Goal: Task Accomplishment & Management: Complete application form

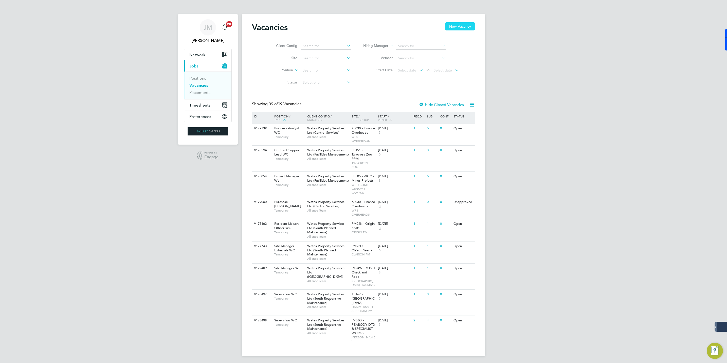
scroll to position [7, 0]
click at [203, 101] on span "Timesheets" at bounding box center [199, 103] width 21 height 5
click at [195, 101] on span "Timesheets" at bounding box center [199, 103] width 21 height 5
click at [201, 101] on span "Timesheets" at bounding box center [199, 103] width 21 height 5
click at [201, 86] on link "Timesheets" at bounding box center [199, 88] width 21 height 5
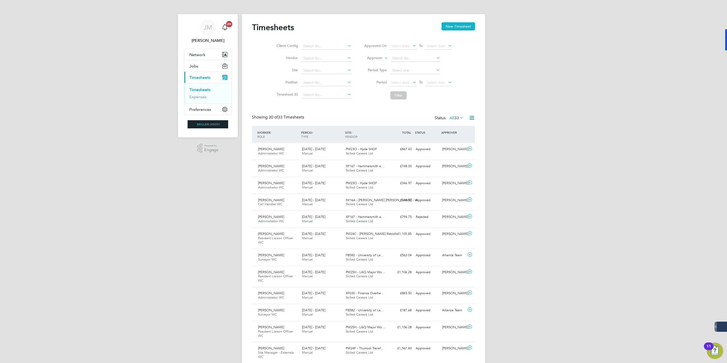
click at [456, 31] on div "Timesheets New Timesheet" at bounding box center [363, 29] width 223 height 15
click at [455, 27] on button "New Timesheet" at bounding box center [457, 26] width 33 height 8
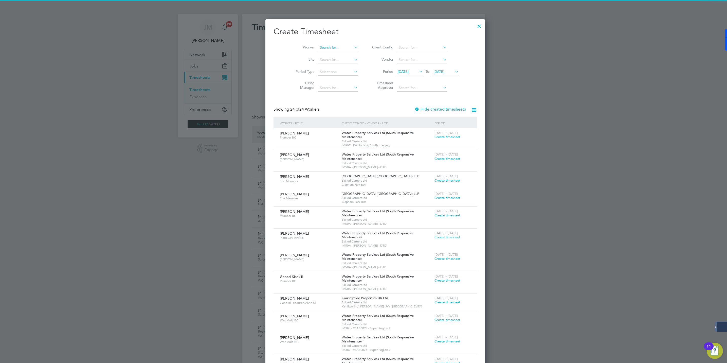
click at [321, 45] on input at bounding box center [338, 47] width 40 height 7
click at [310, 54] on b "[PERSON_NAME]" at bounding box center [322, 54] width 29 height 4
type input "[PERSON_NAME]"
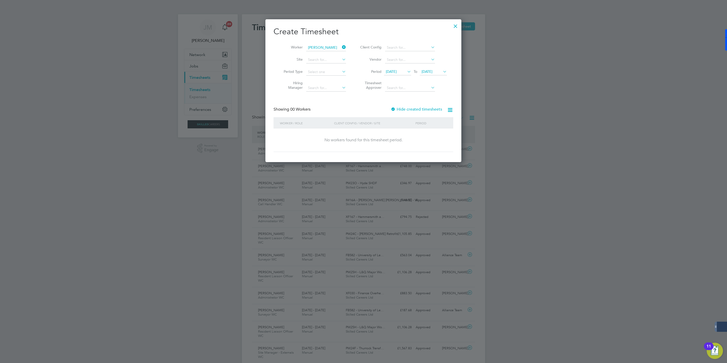
click at [410, 110] on label "Hide created timesheets" at bounding box center [416, 109] width 51 height 5
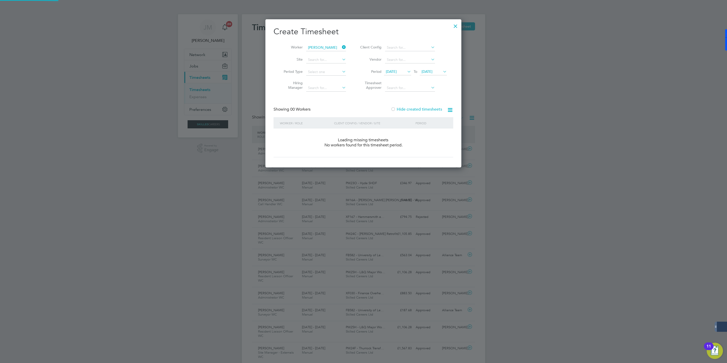
click at [404, 110] on label "Hide created timesheets" at bounding box center [416, 109] width 51 height 5
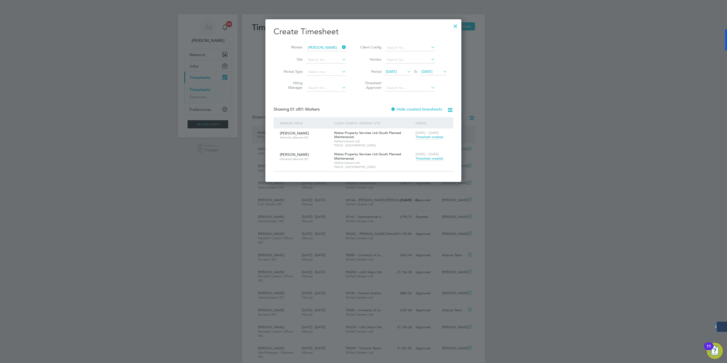
click at [431, 72] on span "[DATE]" at bounding box center [426, 71] width 11 height 5
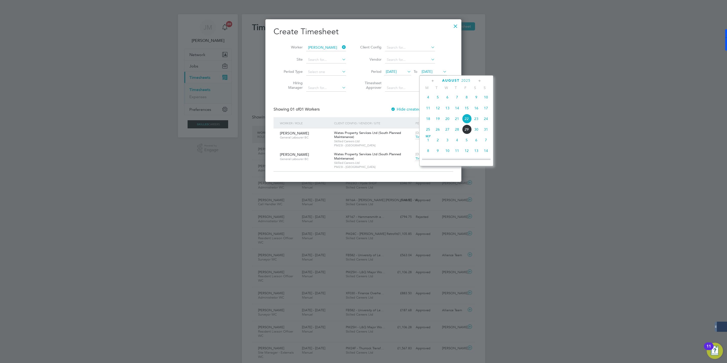
click at [477, 120] on span "23" at bounding box center [476, 119] width 10 height 10
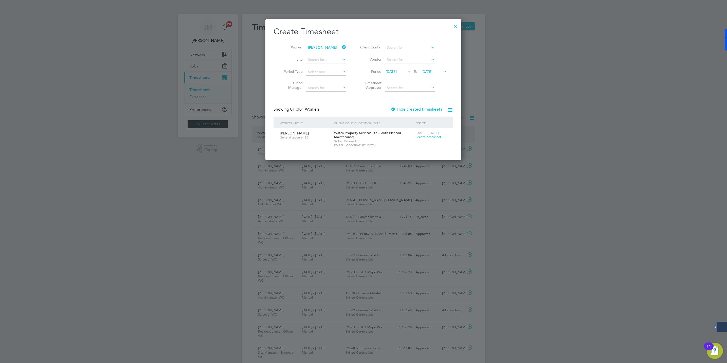
click at [430, 71] on span "[DATE]" at bounding box center [426, 71] width 11 height 5
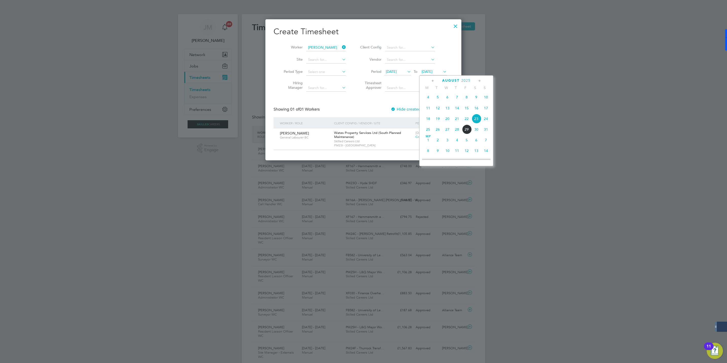
click at [394, 135] on span "Wates Property Services Ltd (South Planned Maintenance)" at bounding box center [367, 135] width 67 height 9
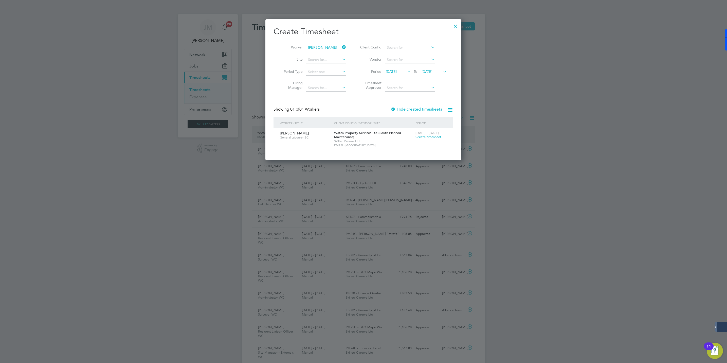
click at [423, 138] on span "Create timesheet" at bounding box center [428, 137] width 26 height 4
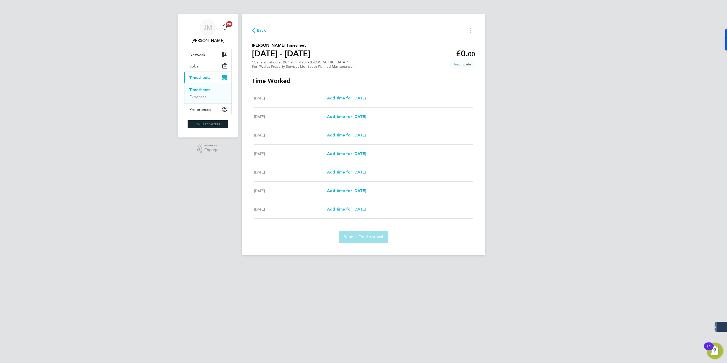
click at [266, 30] on div "Back" at bounding box center [363, 30] width 223 height 8
click at [262, 30] on span "Back" at bounding box center [261, 30] width 9 height 6
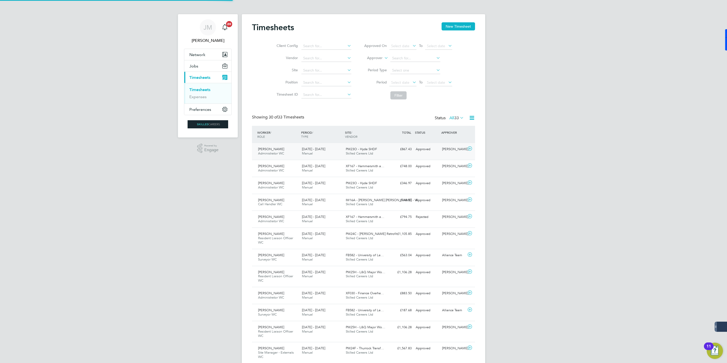
scroll to position [13, 44]
click at [455, 25] on button "New Timesheet" at bounding box center [457, 26] width 33 height 8
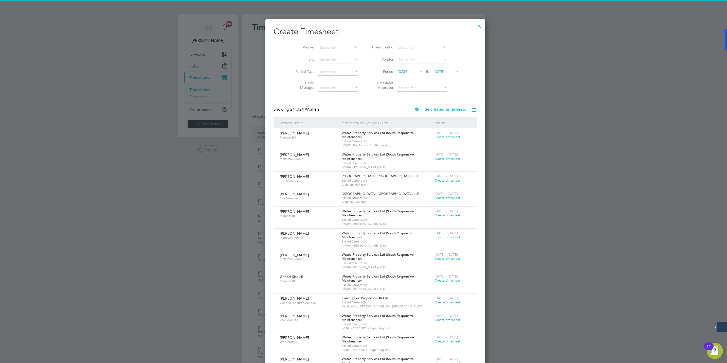
scroll to position [796, 196]
click at [321, 48] on input at bounding box center [338, 47] width 40 height 7
click at [433, 71] on span "[DATE]" at bounding box center [438, 71] width 11 height 5
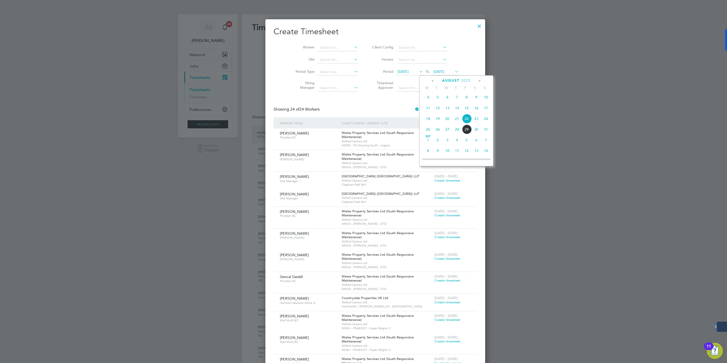
click at [466, 132] on span "29" at bounding box center [467, 129] width 10 height 10
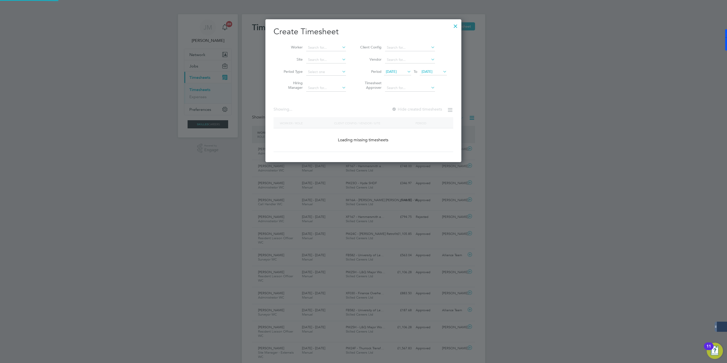
scroll to position [823, 196]
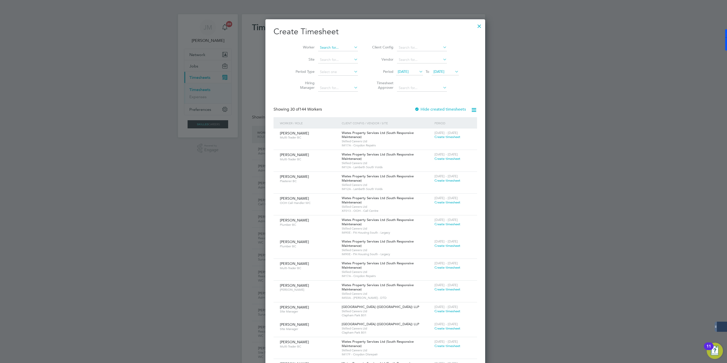
click at [318, 45] on input at bounding box center [338, 47] width 40 height 7
click at [327, 67] on li "[PERSON_NAME]" at bounding box center [337, 68] width 63 height 7
type input "[PERSON_NAME]"
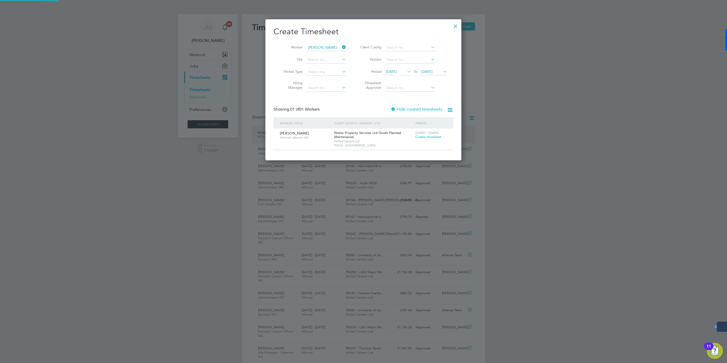
scroll to position [142, 196]
click at [427, 136] on span "Create timesheet" at bounding box center [428, 137] width 26 height 4
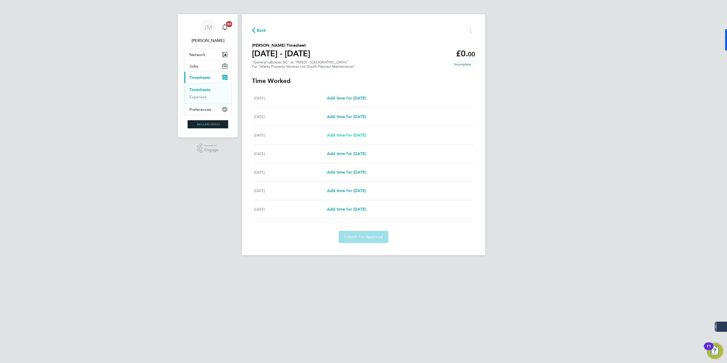
click at [351, 136] on span "Add time for [DATE]" at bounding box center [346, 135] width 39 height 5
select select "30"
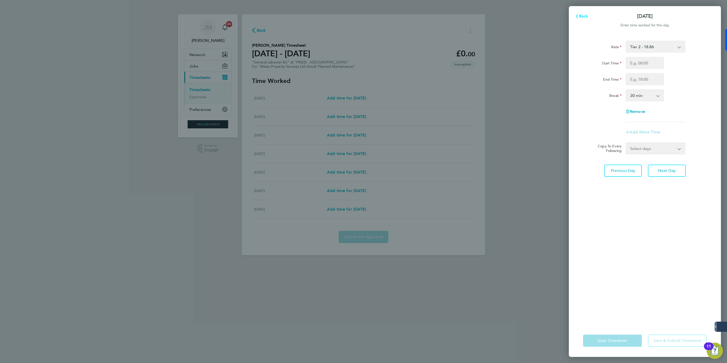
click at [579, 14] on span "Back" at bounding box center [583, 16] width 9 height 5
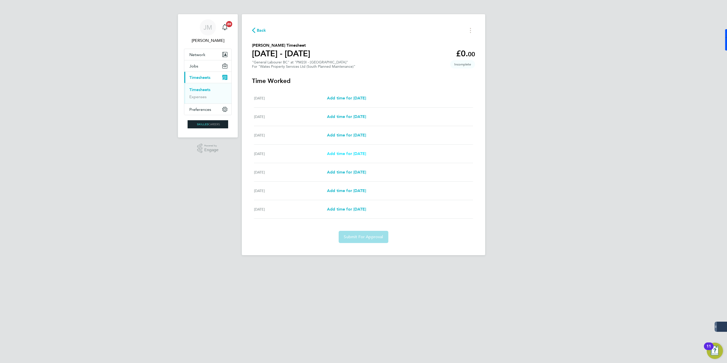
click at [359, 154] on span "Add time for [DATE]" at bounding box center [346, 153] width 39 height 5
select select "30"
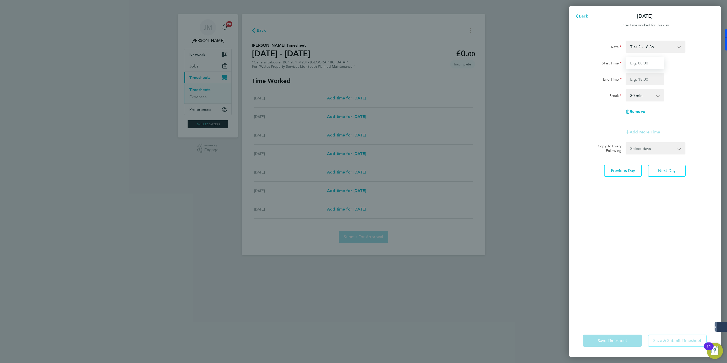
click at [645, 65] on input "Start Time" at bounding box center [644, 63] width 39 height 12
type input "08:00"
type input "17:00"
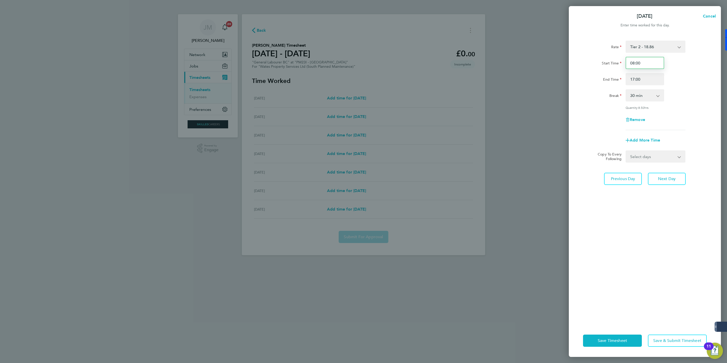
click at [634, 63] on input "08:00" at bounding box center [644, 63] width 39 height 12
type input "07:00"
click at [678, 93] on div "Break 0 min 15 min 30 min 45 min 60 min 75 min 90 min" at bounding box center [645, 95] width 128 height 12
click at [660, 158] on select "Select days Day [DATE] [DATE] [DATE]" at bounding box center [652, 156] width 53 height 11
select select "DAY"
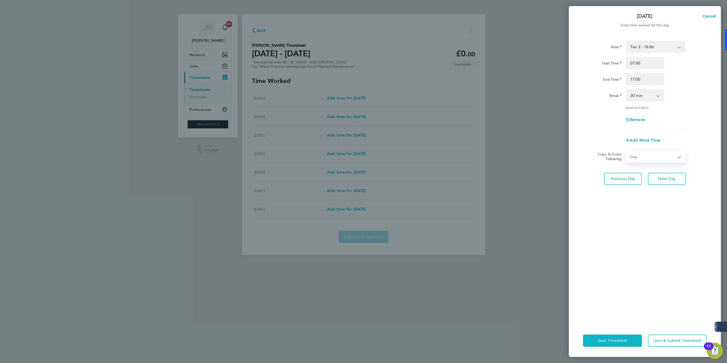
click at [626, 151] on select "Select days Day [DATE] [DATE] [DATE]" at bounding box center [652, 156] width 53 height 11
select select "[DATE]"
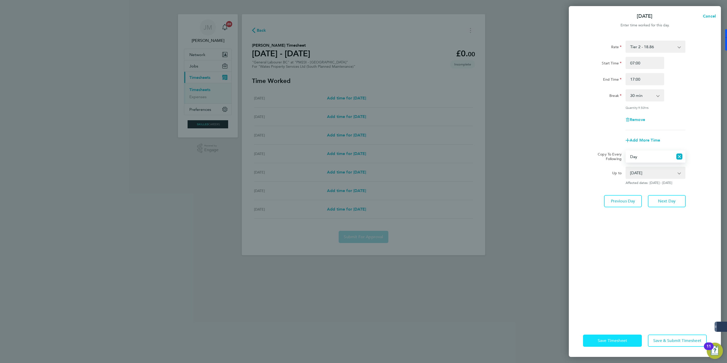
click at [594, 340] on button "Save Timesheet" at bounding box center [612, 340] width 59 height 12
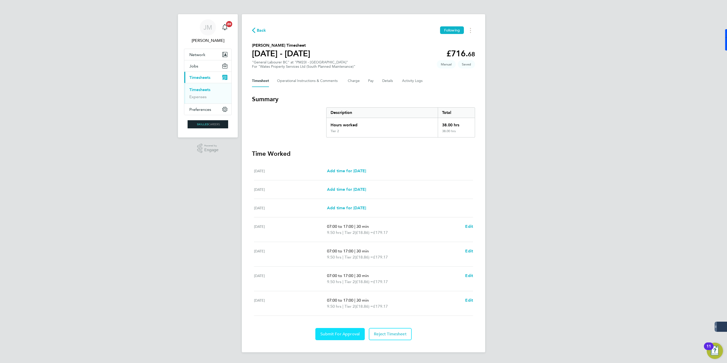
click at [344, 335] on span "Submit For Approval" at bounding box center [339, 333] width 39 height 5
